Goal: Task Accomplishment & Management: Use online tool/utility

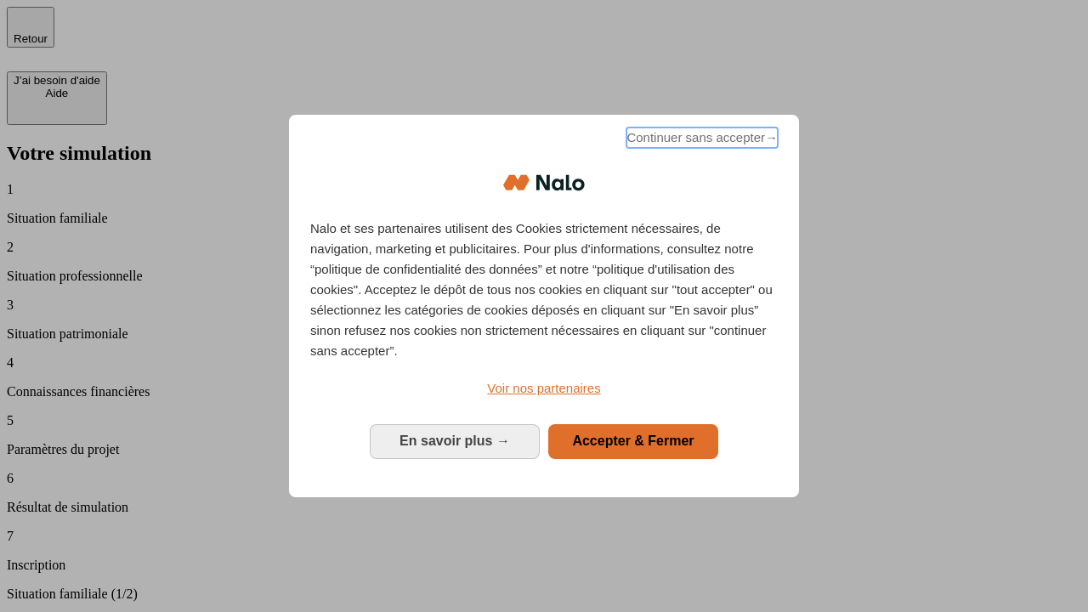
click at [701, 140] on span "Continuer sans accepter →" at bounding box center [702, 138] width 151 height 20
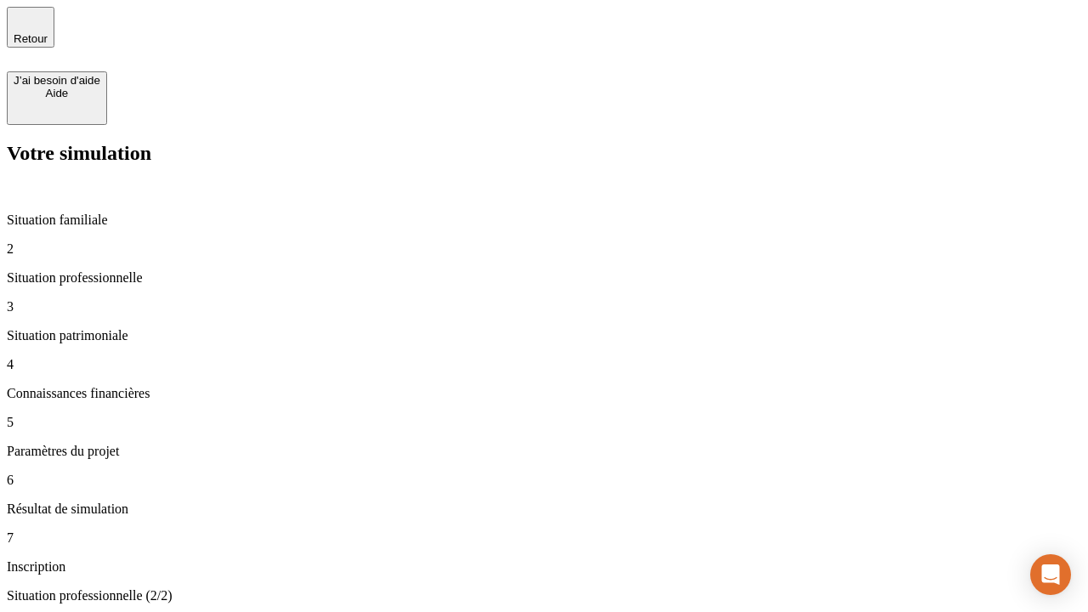
type input "30 000"
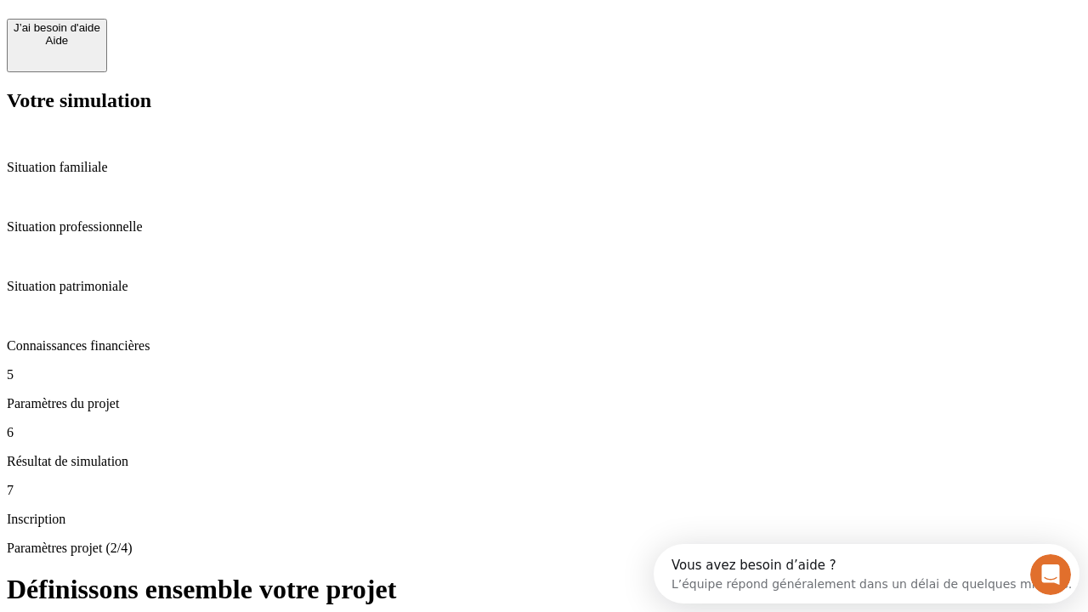
scroll to position [32, 0]
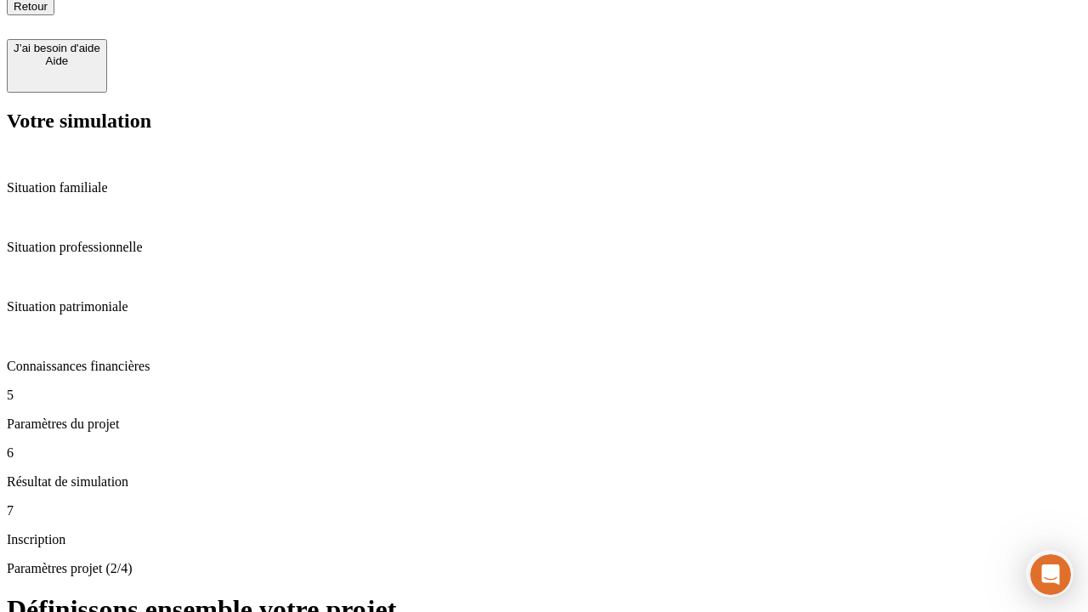
type input "25"
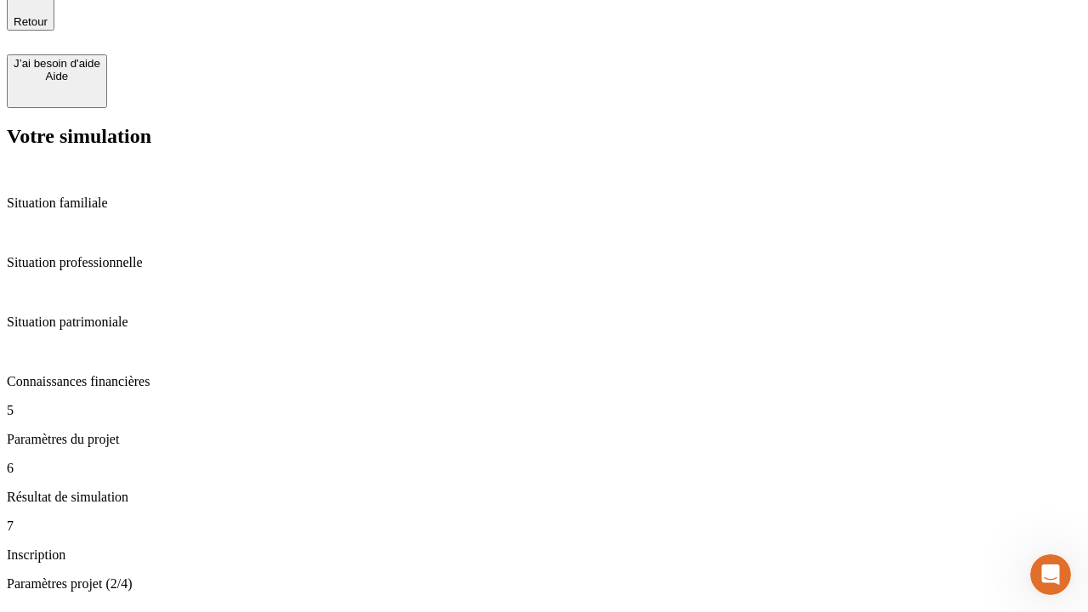
type input "64"
type input "1 000"
type input "640"
